Goal: Check status: Check status

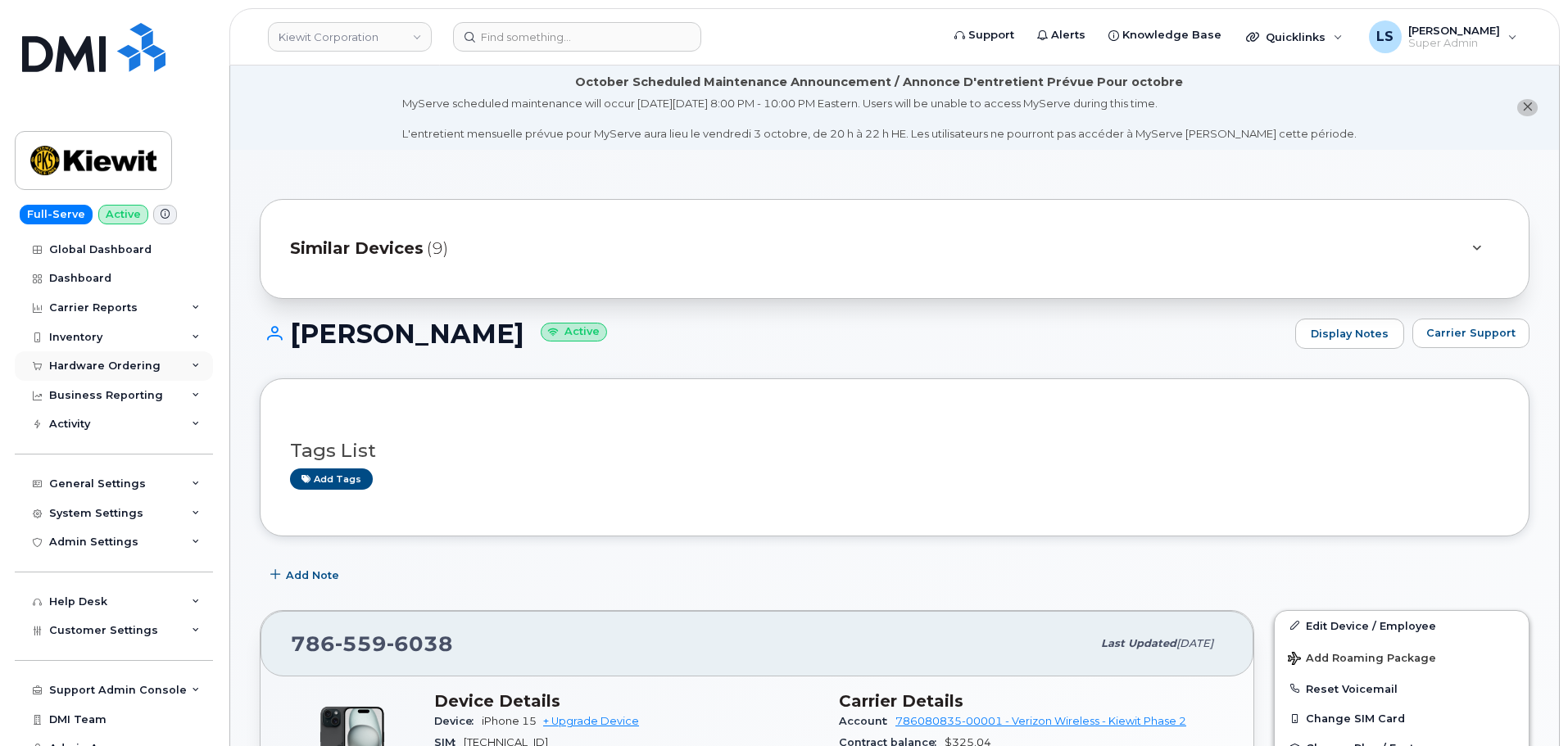
click at [147, 365] on div "Hardware Ordering" at bounding box center [105, 366] width 111 height 13
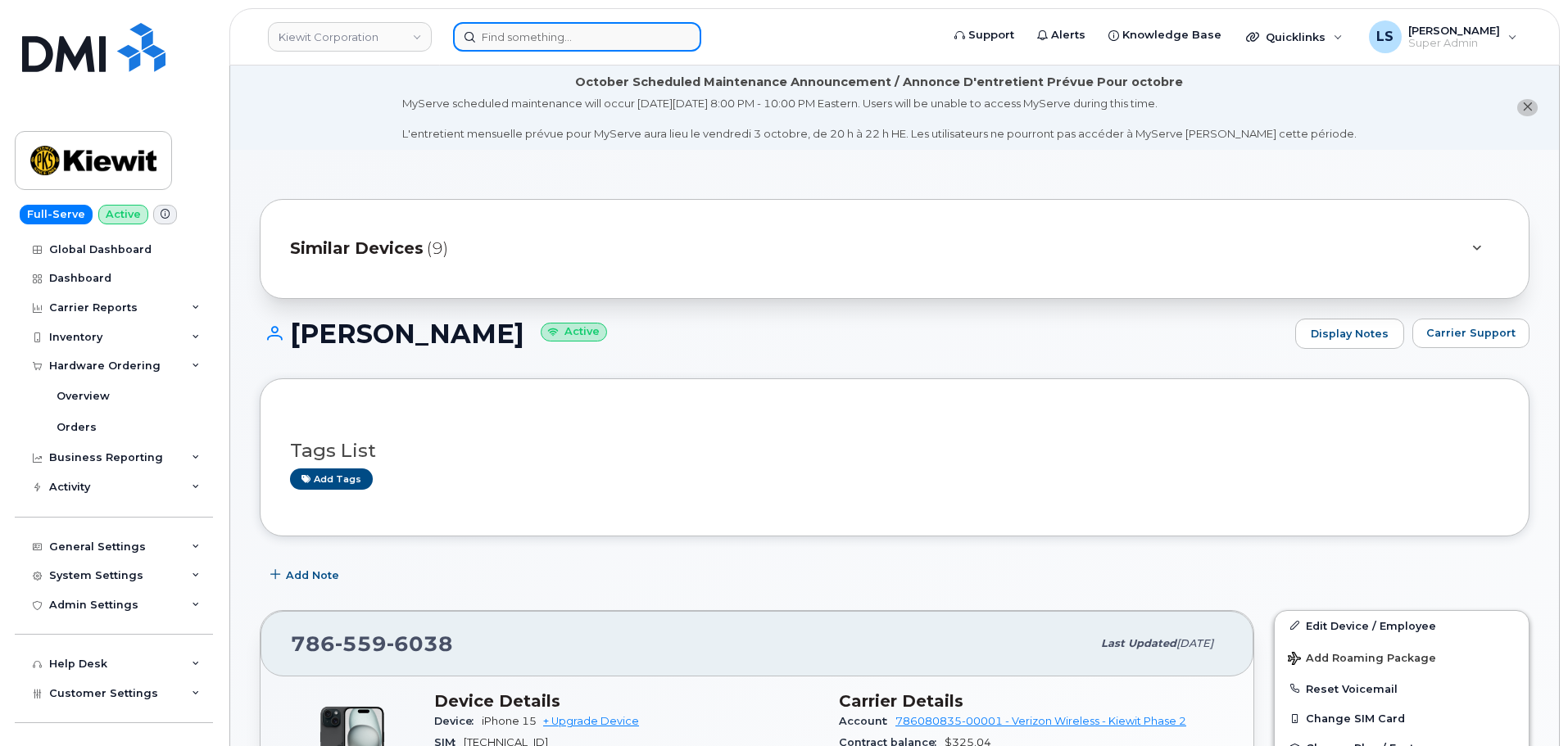
click at [579, 25] on input at bounding box center [577, 36] width 248 height 29
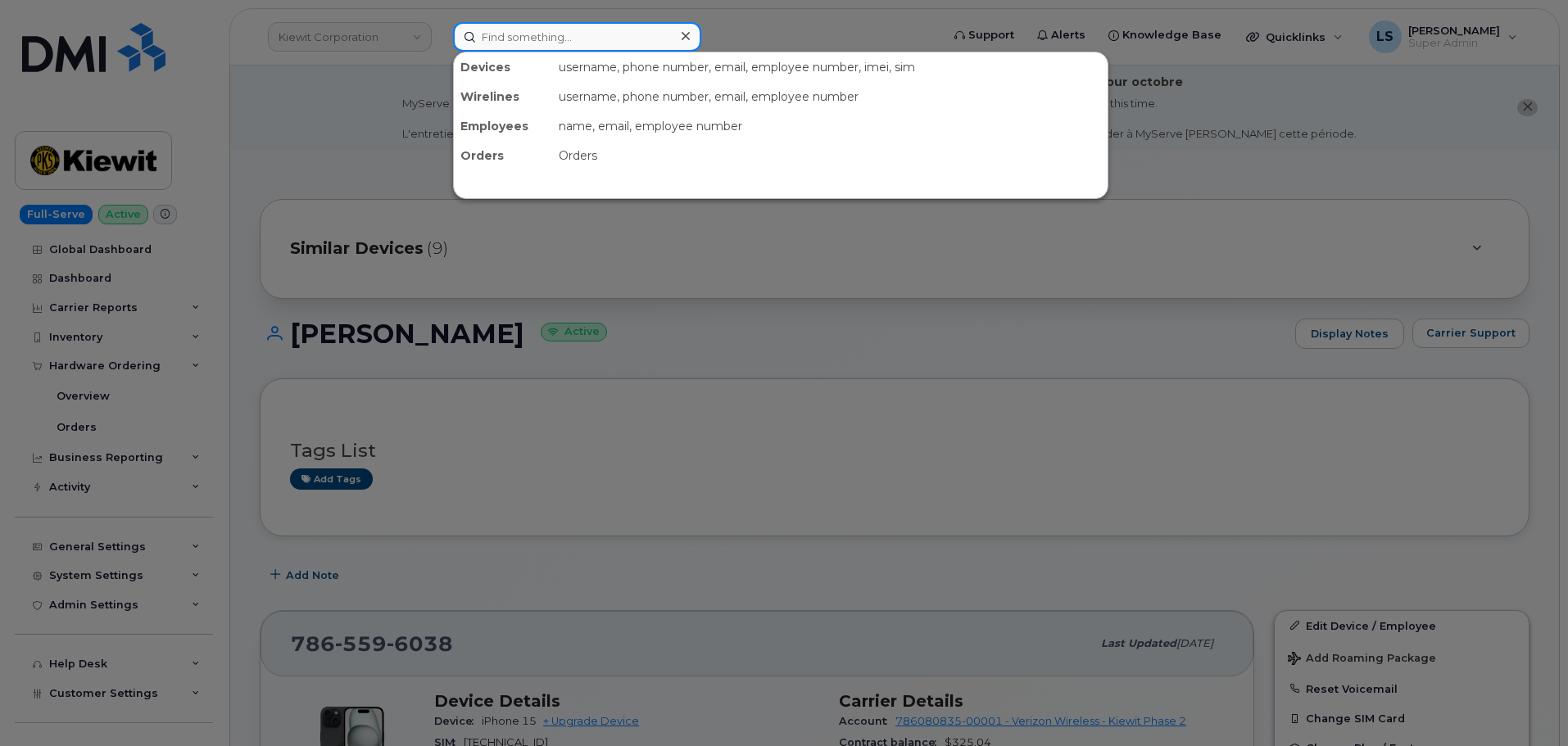
paste input "301791"
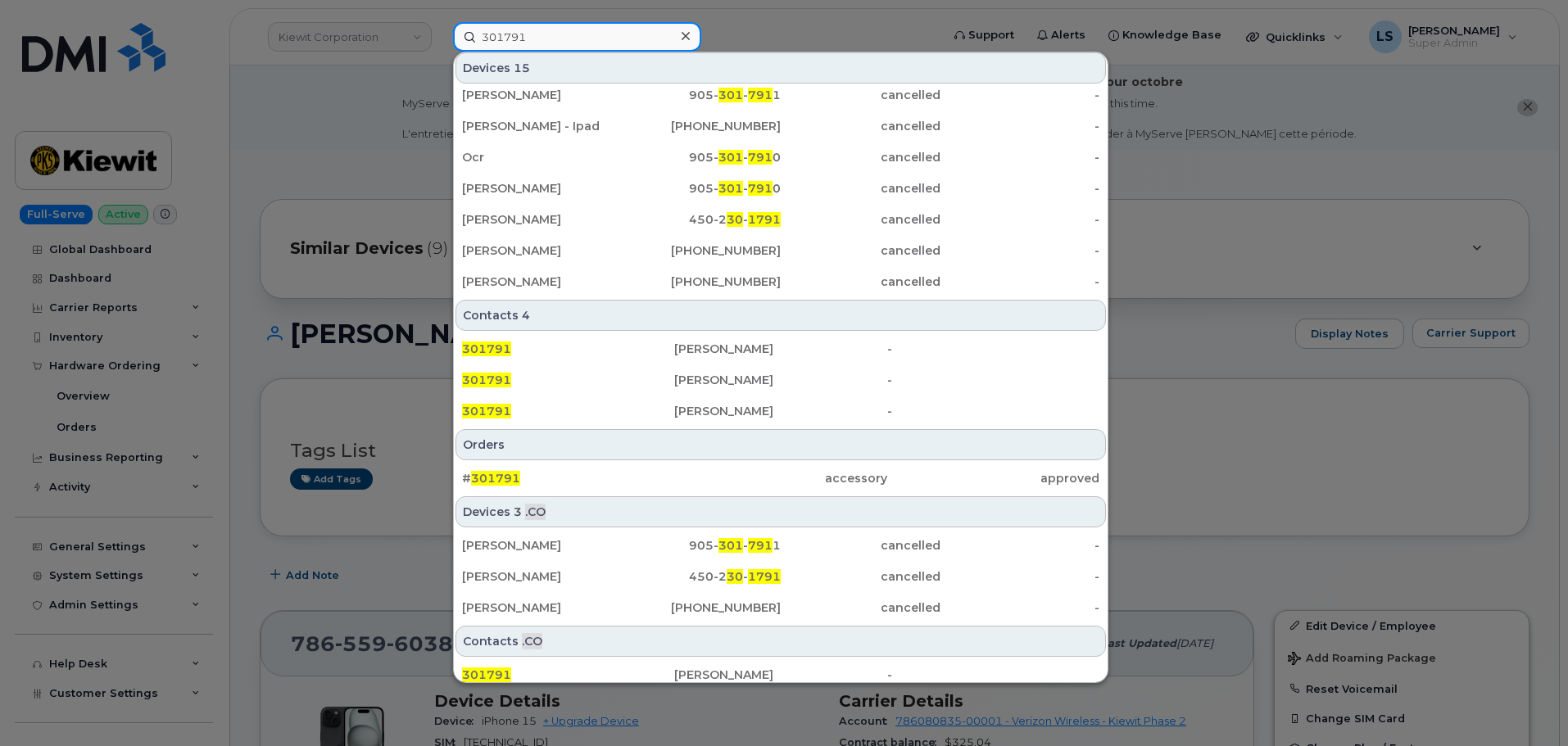
scroll to position [266, 0]
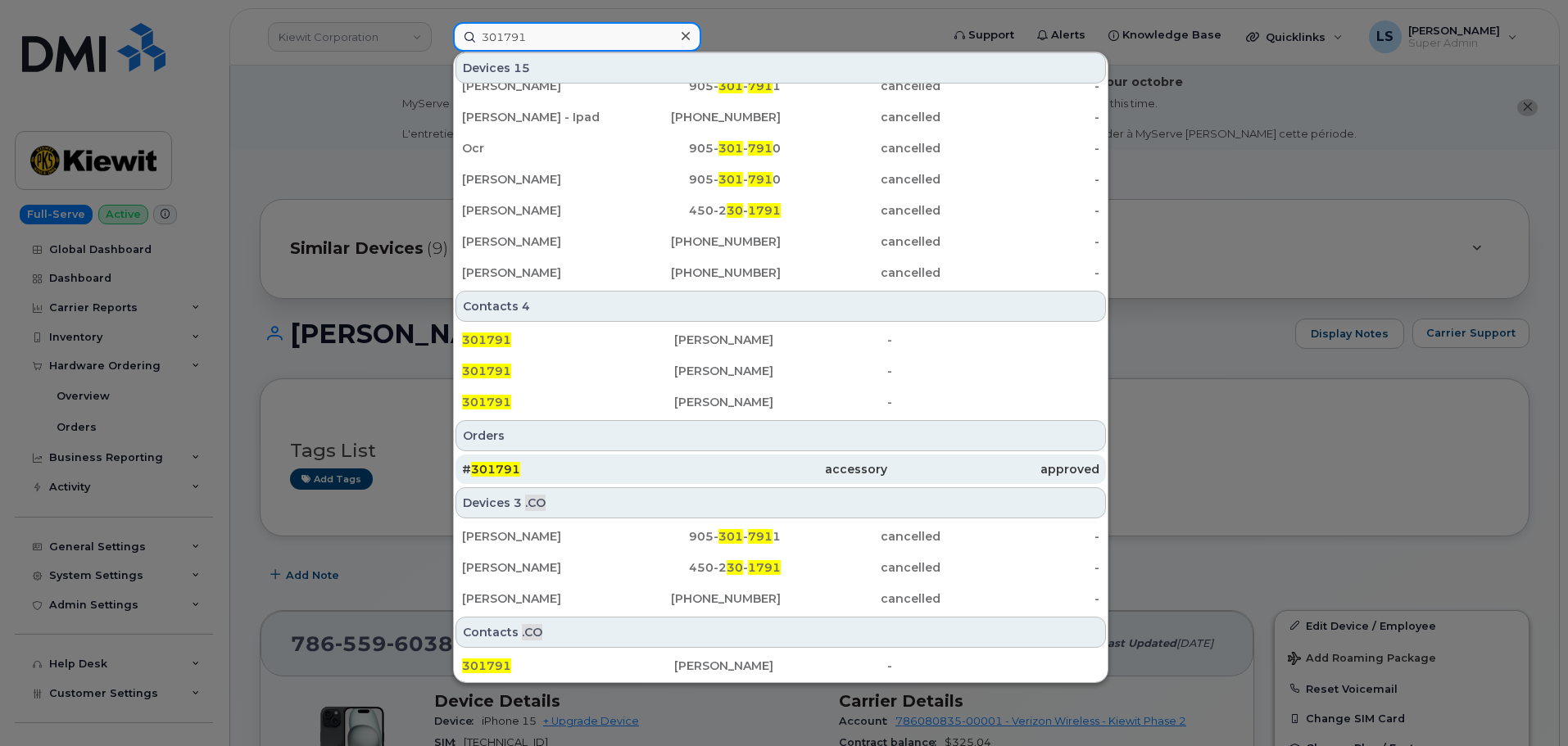
type input "301791"
click at [642, 468] on div "# 301791" at bounding box center [568, 469] width 213 height 17
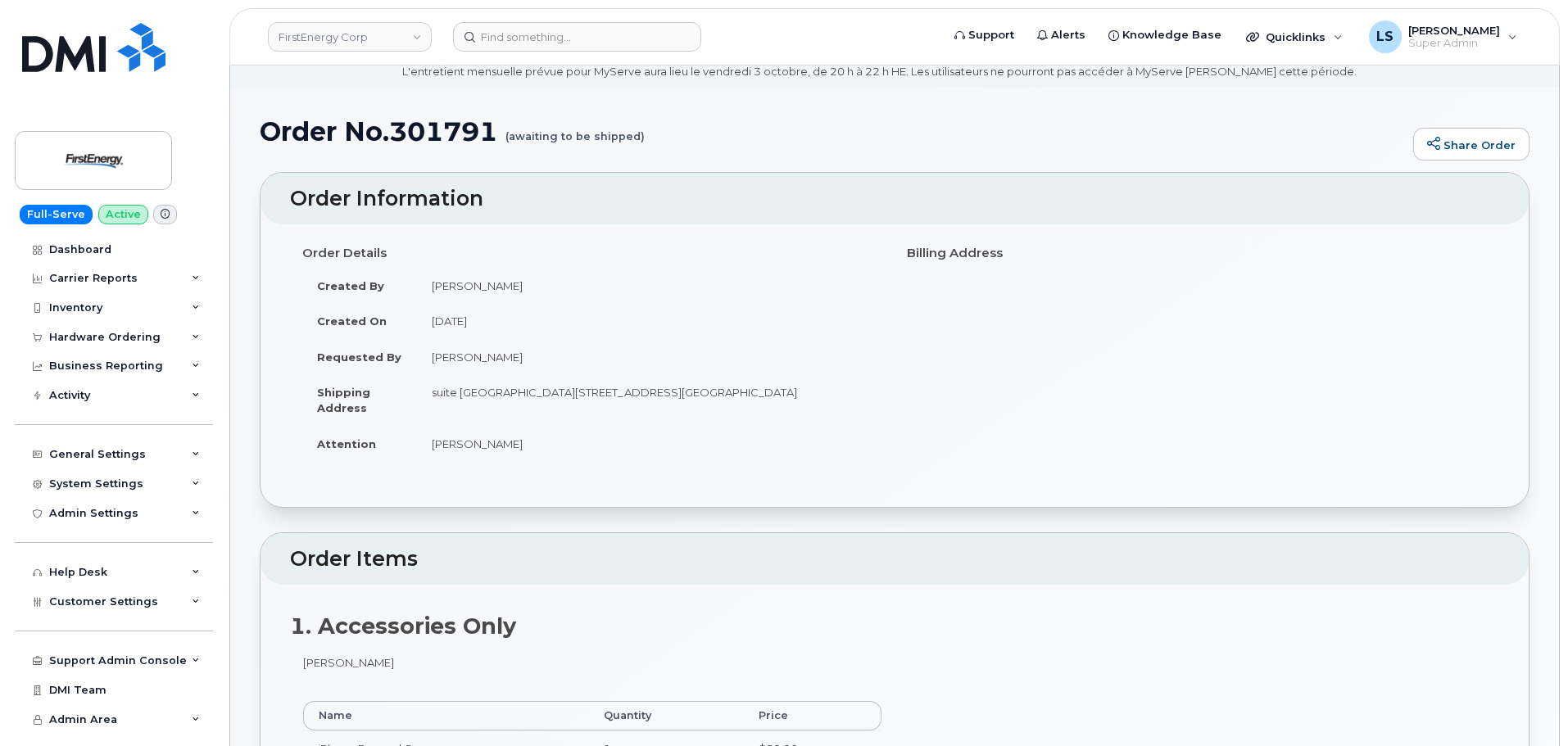
scroll to position [164, 0]
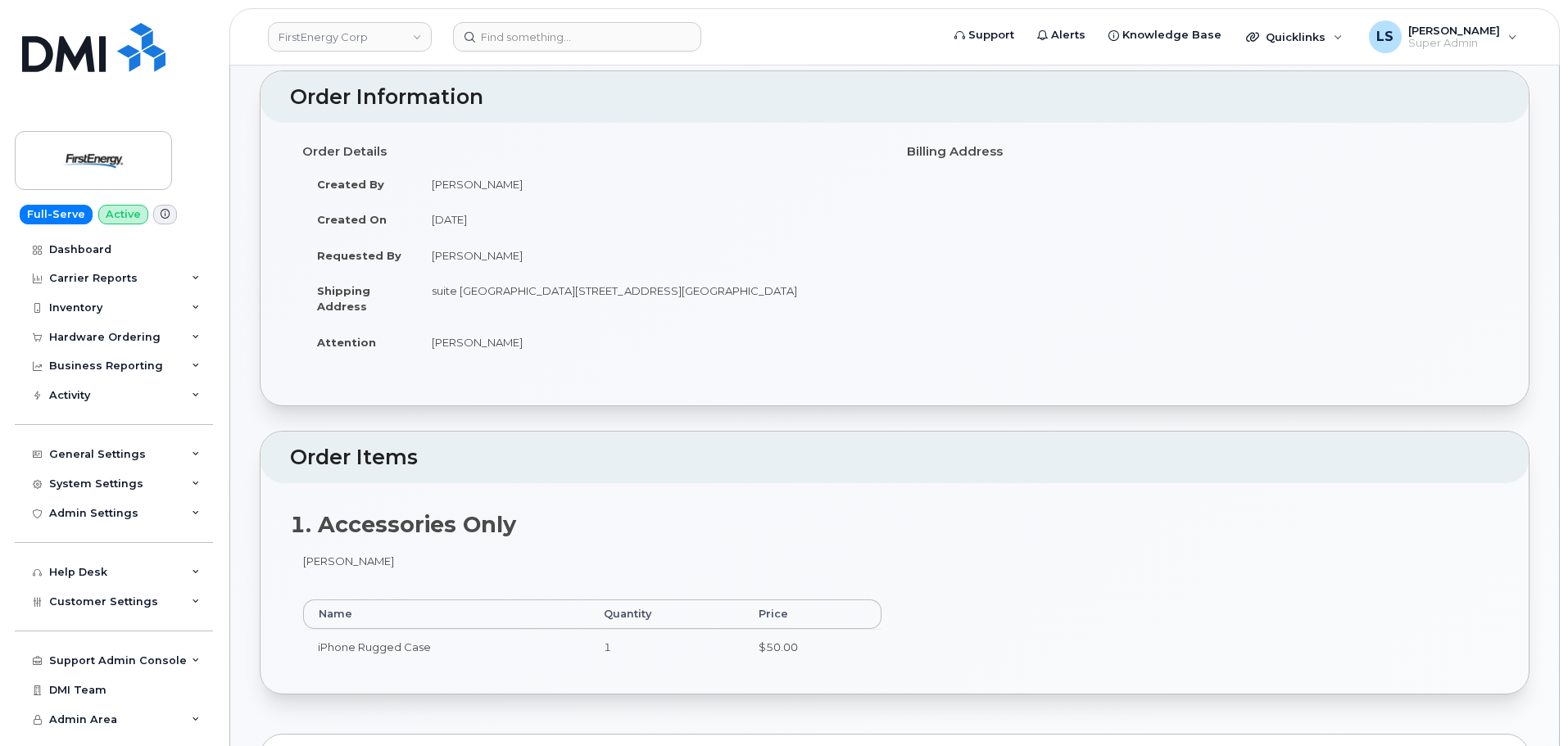
click at [450, 213] on td "September 25, 2025" at bounding box center [650, 219] width 466 height 36
drag, startPoint x: 450, startPoint y: 213, endPoint x: 523, endPoint y: 271, distance: 93.2
click at [450, 213] on td "September 25, 2025" at bounding box center [650, 219] width 466 height 36
click at [579, 264] on td "Joseph C. Louissaint" at bounding box center [650, 255] width 466 height 36
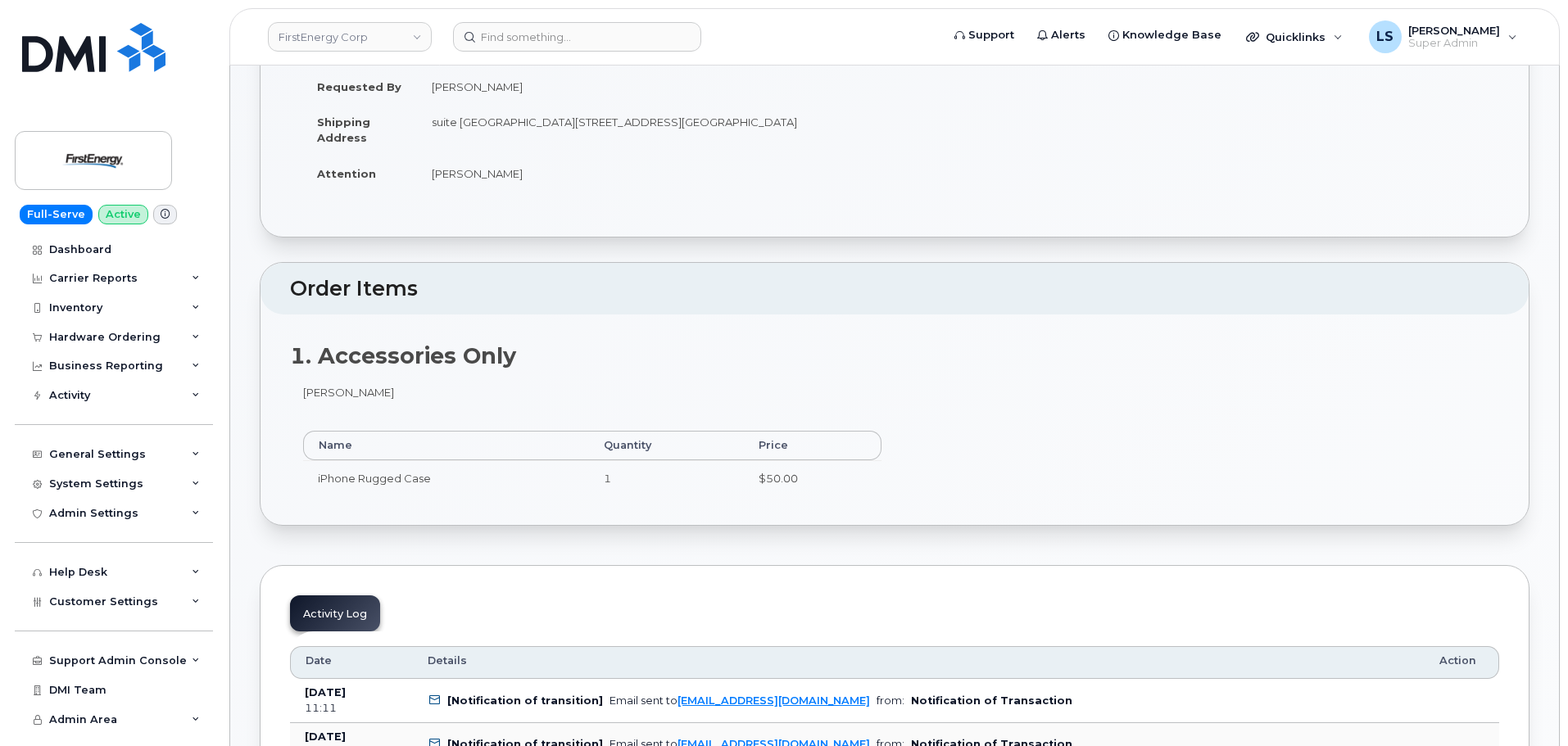
scroll to position [491, 0]
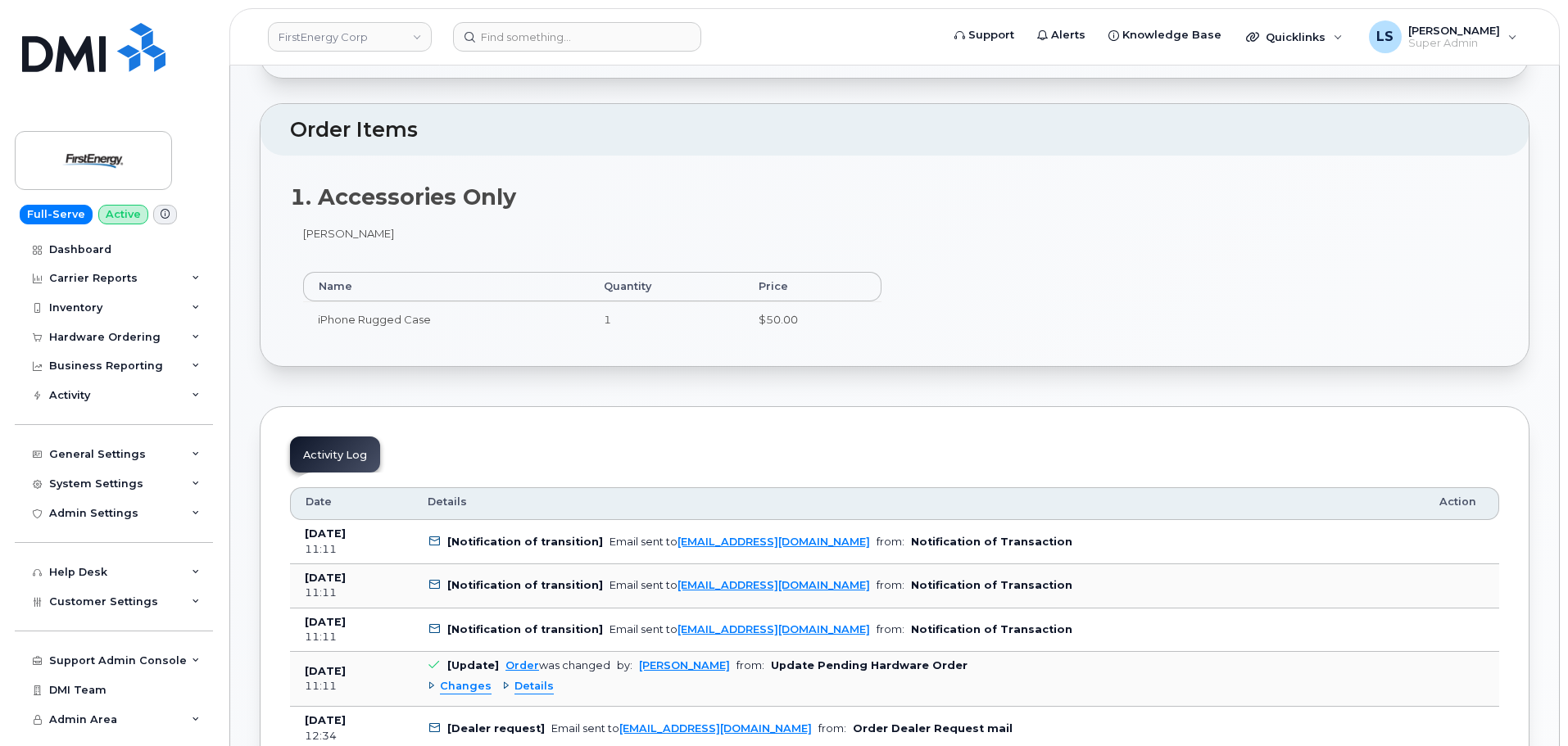
click at [349, 309] on td "iPhone Rugged Case" at bounding box center [446, 319] width 286 height 36
click at [375, 320] on td "iPhone Rugged Case" at bounding box center [446, 319] width 286 height 36
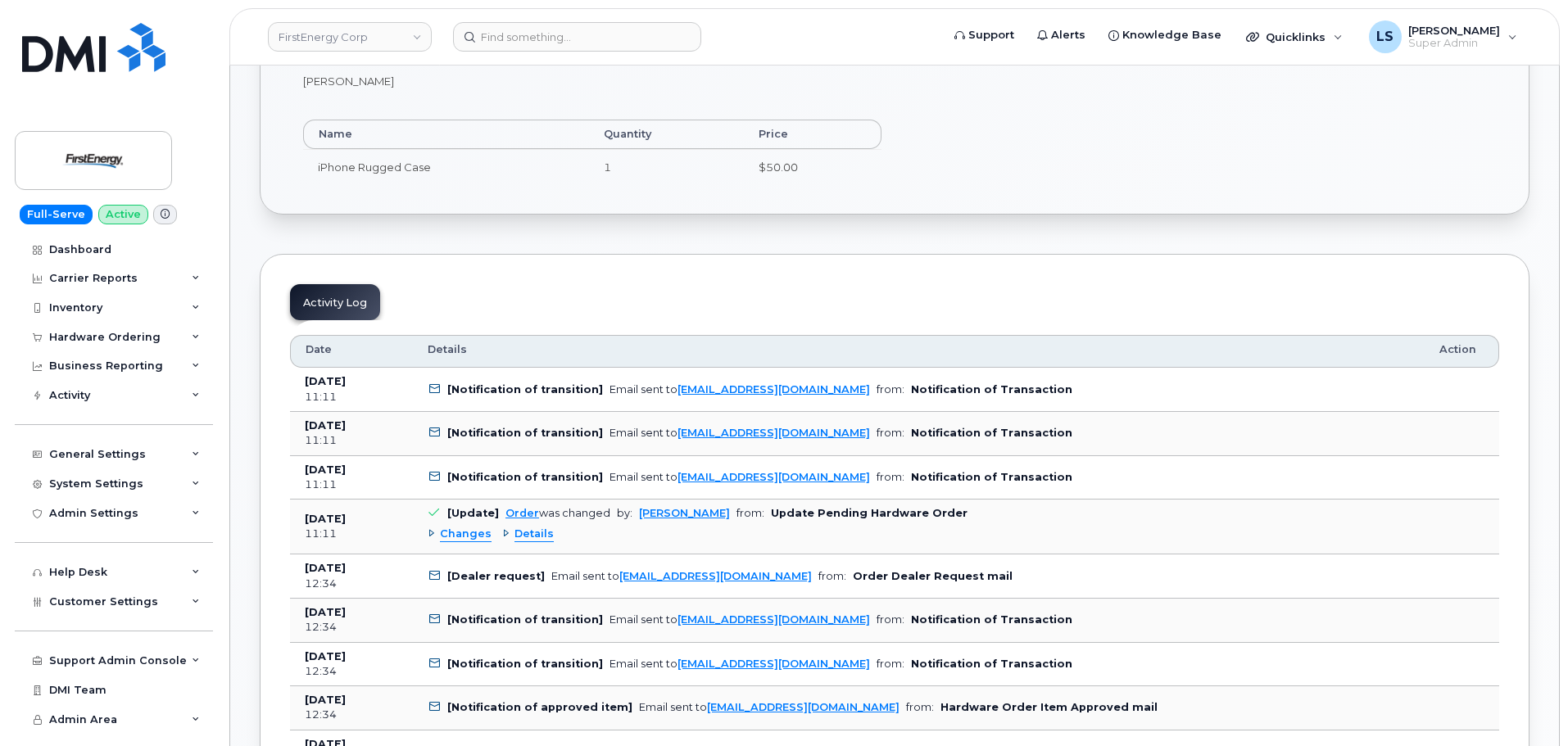
scroll to position [409, 0]
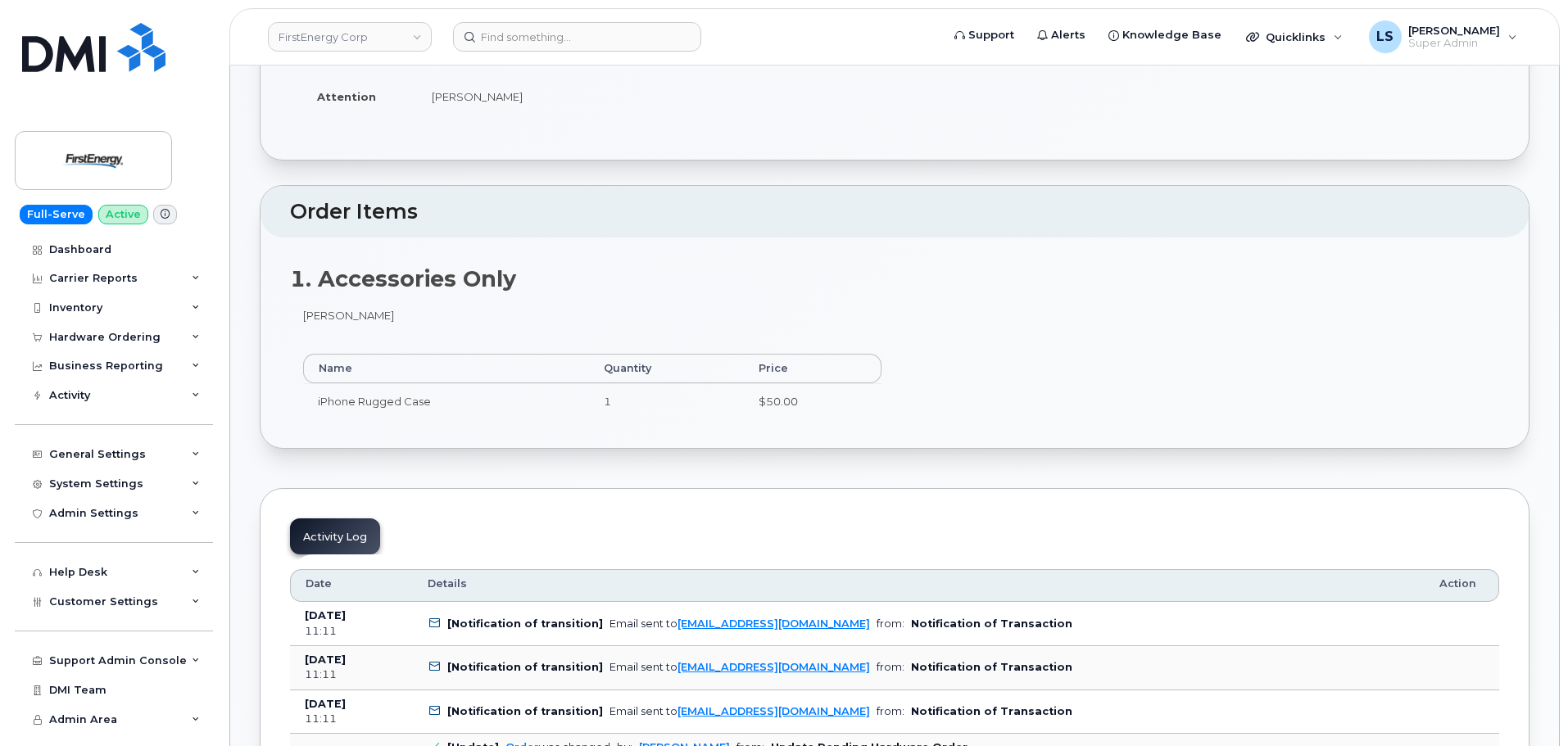
click at [476, 407] on td "iPhone Rugged Case" at bounding box center [446, 401] width 286 height 36
click at [475, 407] on td "iPhone Rugged Case" at bounding box center [446, 401] width 286 height 36
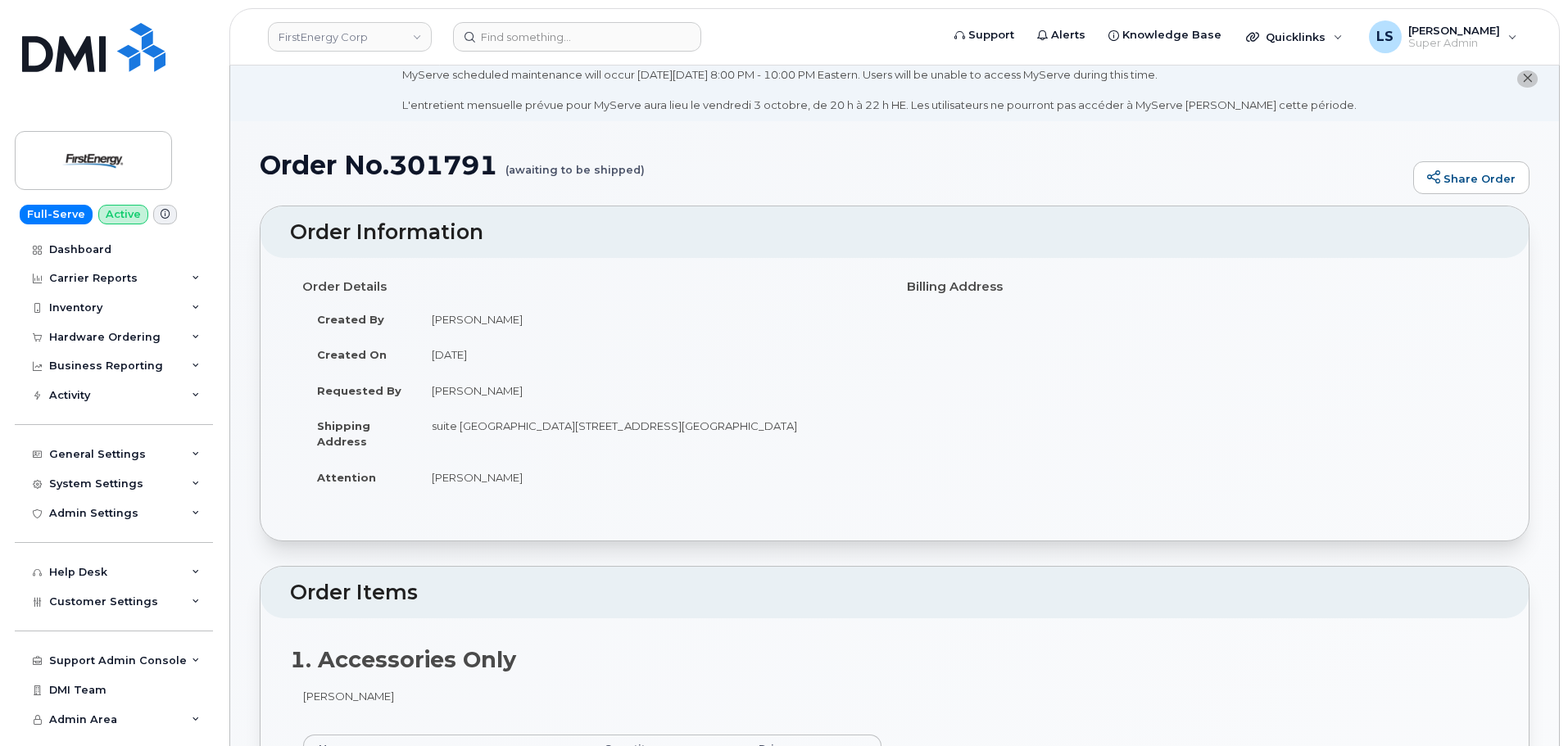
scroll to position [0, 0]
